Goal: Information Seeking & Learning: Learn about a topic

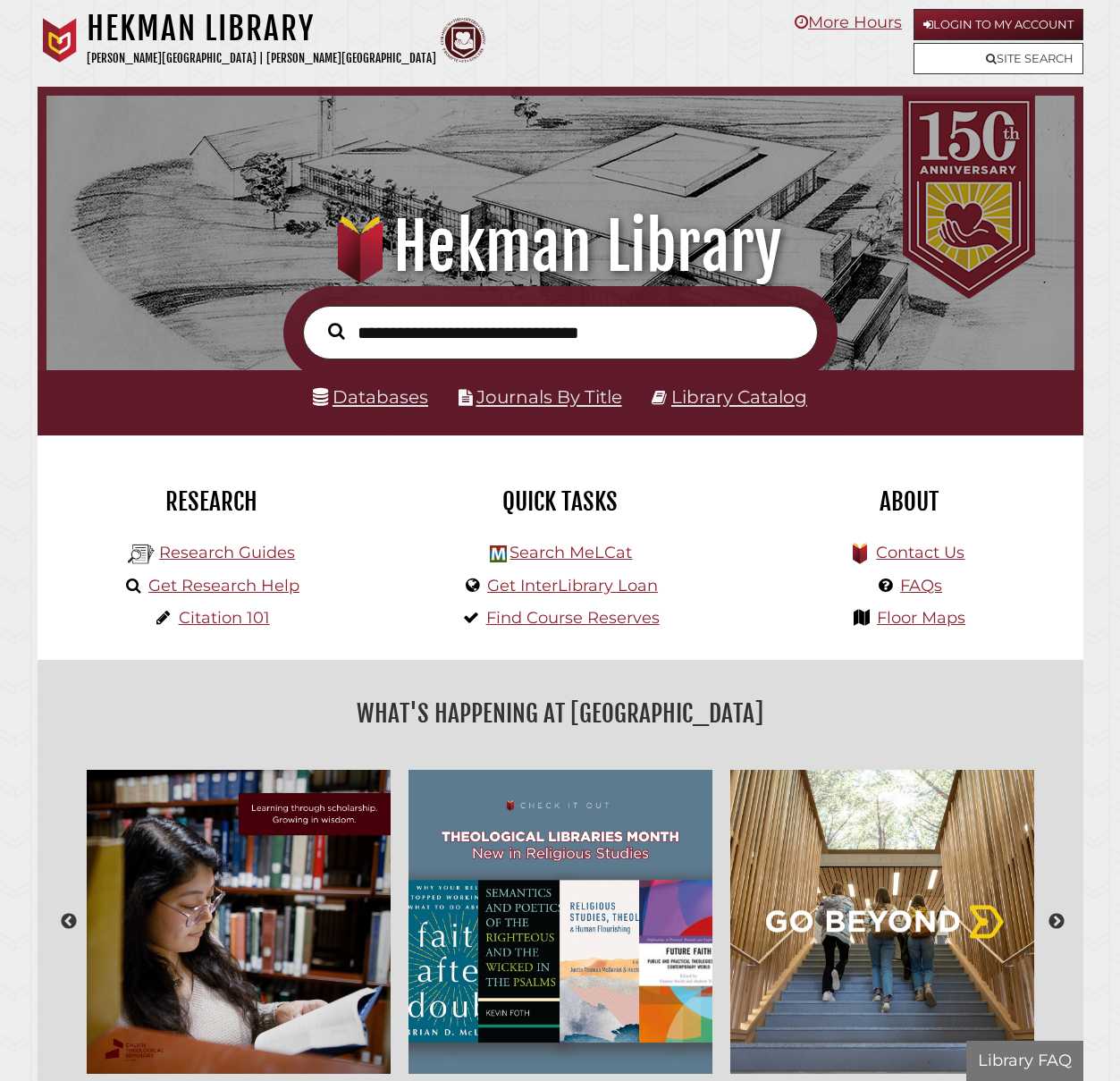
scroll to position [340, 1019]
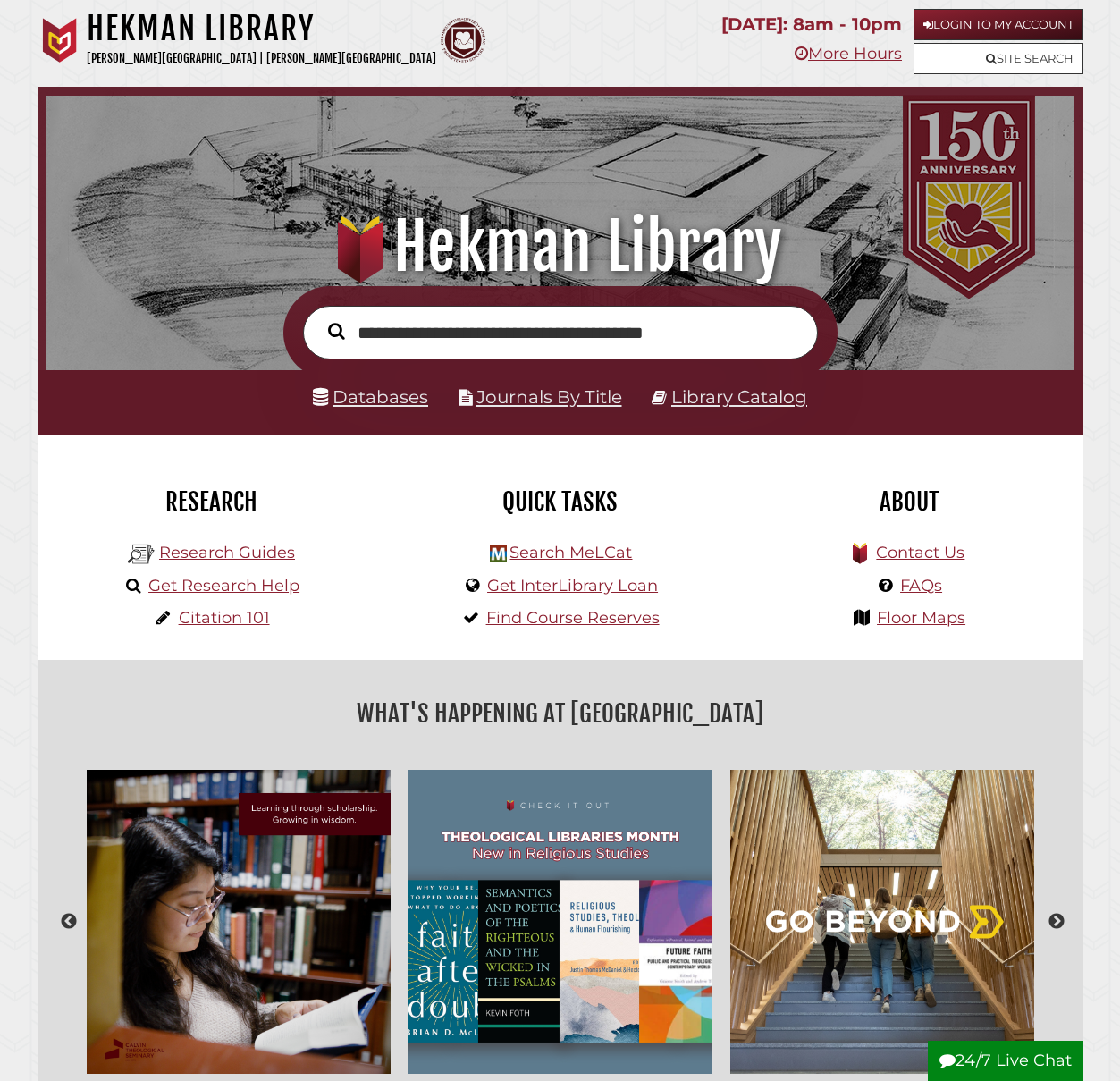
type input "**********"
click at [319, 318] on button "Search" at bounding box center [336, 331] width 34 height 26
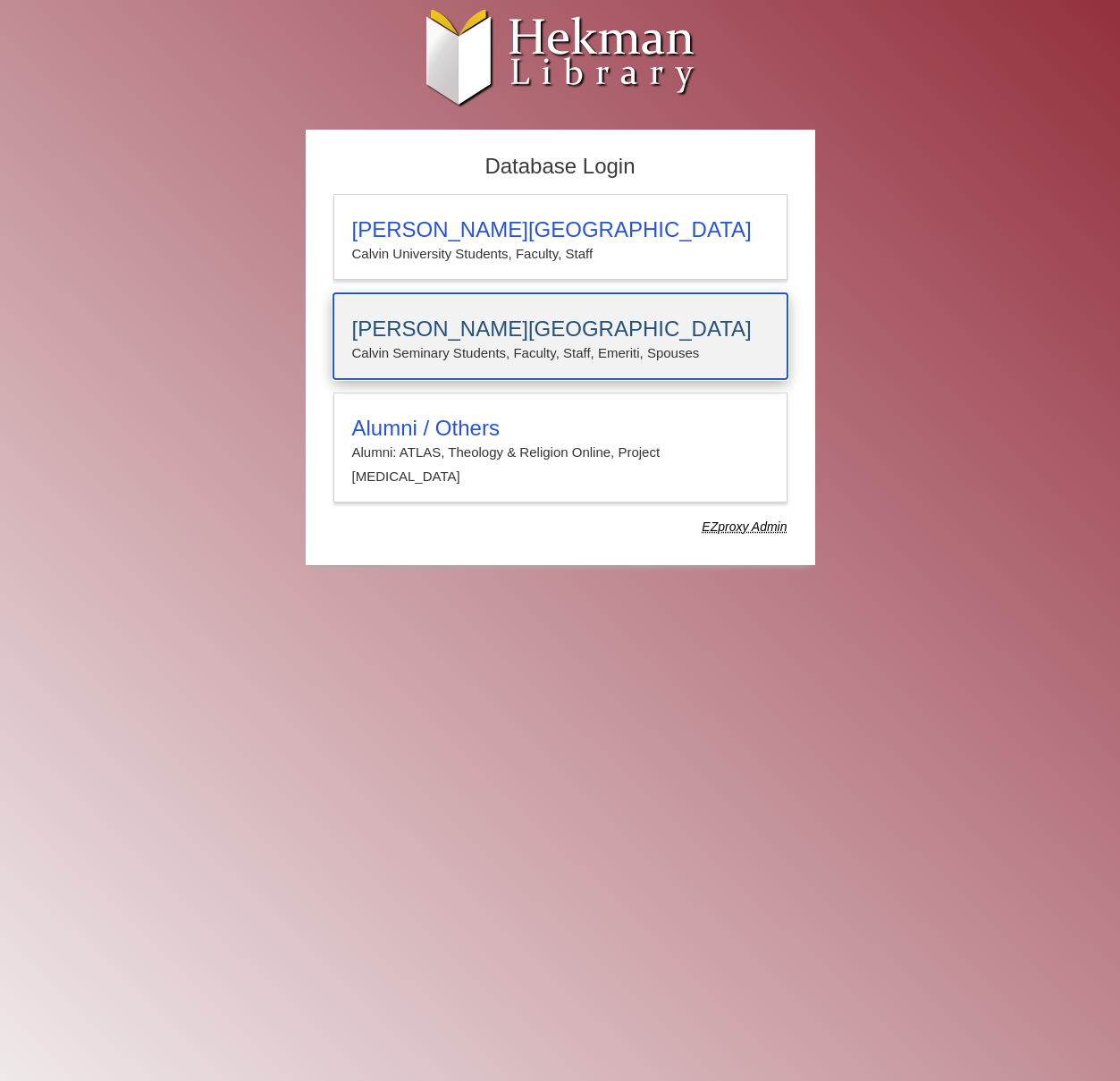
click at [485, 340] on h3 "[PERSON_NAME][GEOGRAPHIC_DATA]" at bounding box center [560, 328] width 417 height 25
